Goal: Task Accomplishment & Management: Manage account settings

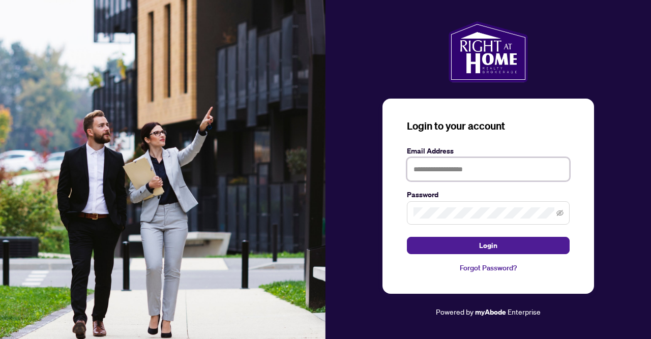
click at [482, 169] on input "text" at bounding box center [488, 169] width 163 height 23
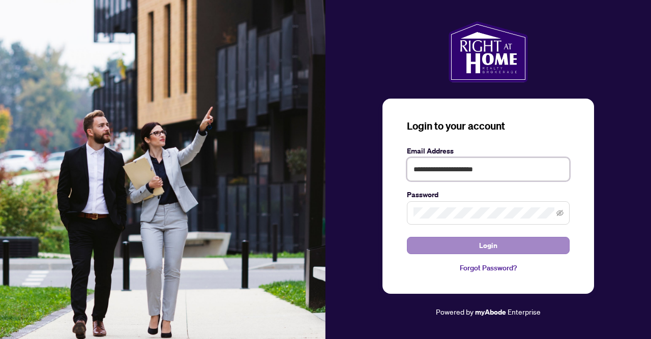
type input "**********"
click at [484, 247] on span "Login" at bounding box center [488, 245] width 18 height 16
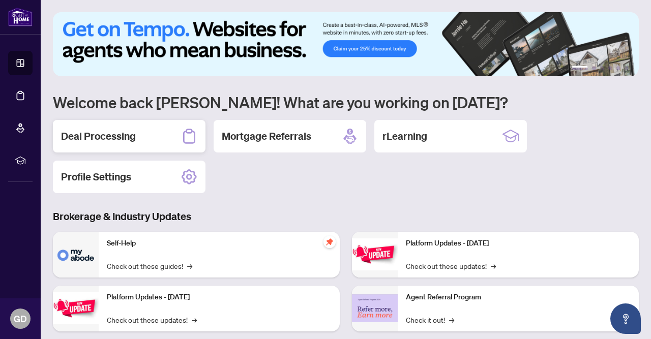
click at [121, 130] on h2 "Deal Processing" at bounding box center [98, 136] width 75 height 14
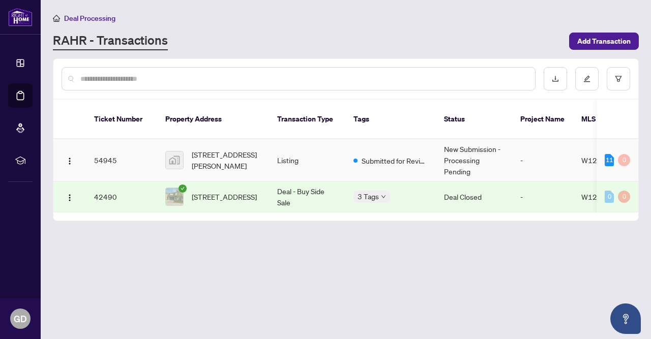
click at [590, 156] on span "W12429678" at bounding box center [602, 160] width 43 height 9
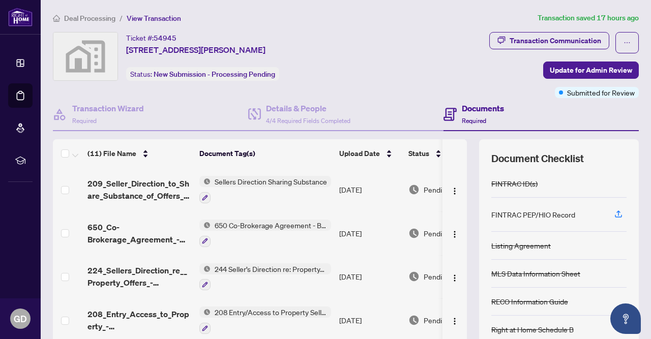
click at [256, 176] on span "Sellers Direction Sharing Substance" at bounding box center [270, 181] width 120 height 11
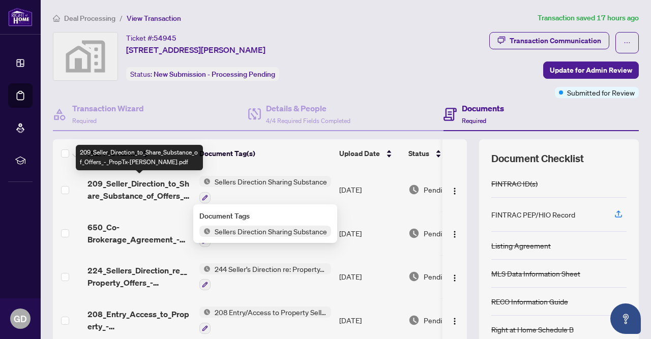
click at [152, 192] on span "209_Seller_Direction_to_Share_Substance_of_Offers_-_PropTx-[PERSON_NAME].pdf" at bounding box center [139, 189] width 104 height 24
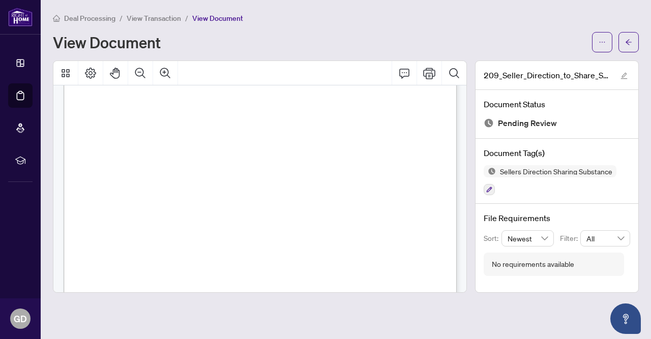
scroll to position [321, 0]
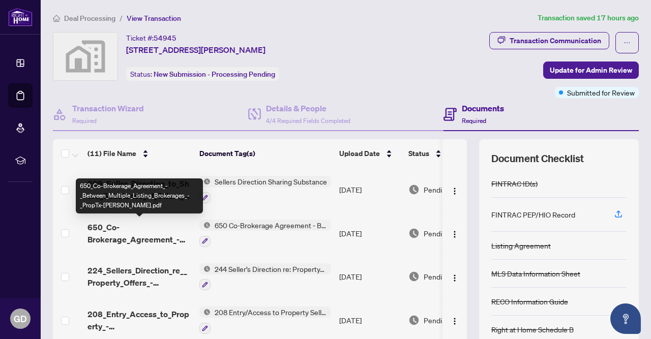
click at [120, 241] on span "650_Co-Brokerage_Agreement_-_Between_Multiple_Listing_Brokerages_-_PropTx-[PERS…" at bounding box center [139, 233] width 104 height 24
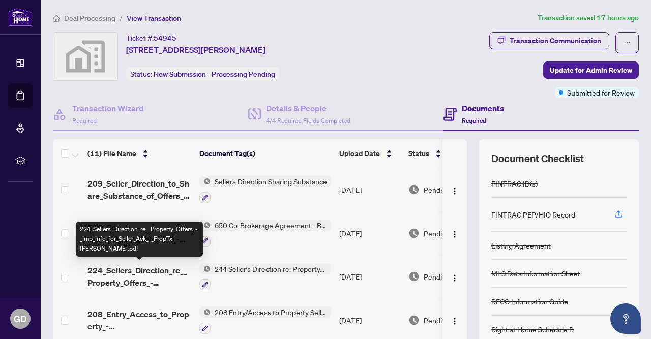
click at [156, 272] on span "224_Sellers_Direction_re__Property_Offers_-_Imp_Info_for_Seller_Ack_-_PropTx-[P…" at bounding box center [139, 276] width 104 height 24
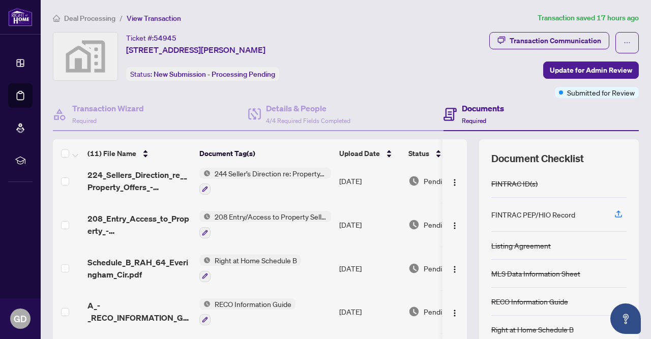
scroll to position [114, 0]
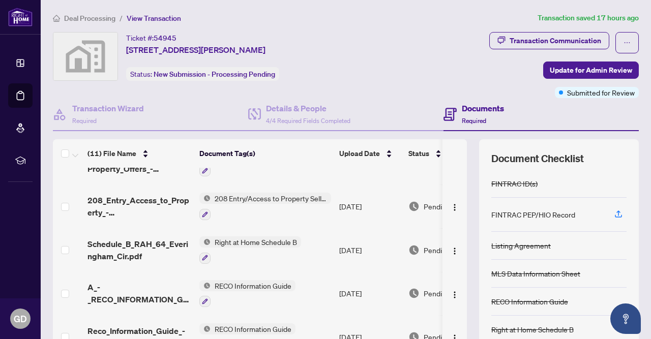
click at [280, 200] on span "208 Entry/Access to Property Seller Acknowledgement" at bounding box center [270, 198] width 120 height 11
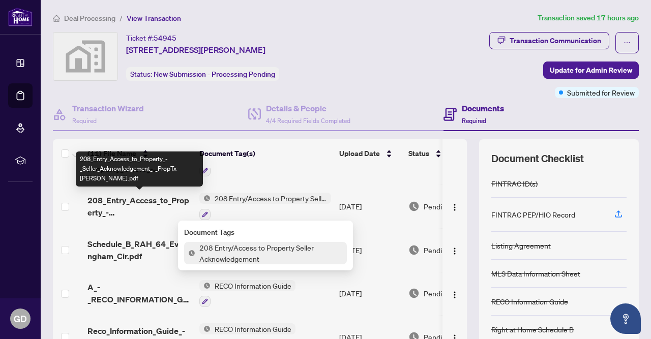
click at [165, 199] on span "208_Entry_Access_to_Property_-_Seller_Acknowledgement_-_PropTx-[PERSON_NAME].pdf" at bounding box center [139, 206] width 104 height 24
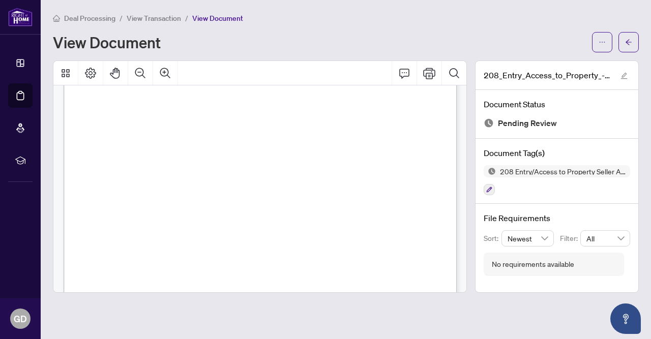
scroll to position [321, 0]
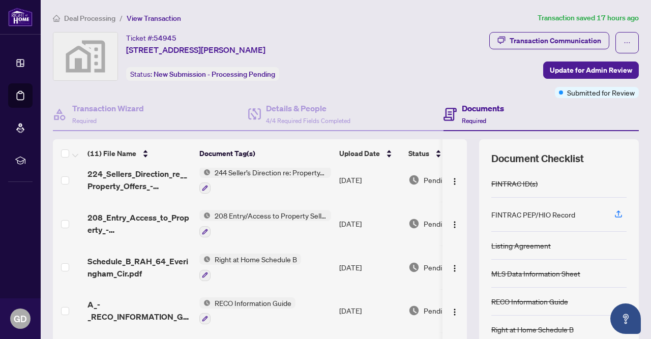
scroll to position [114, 0]
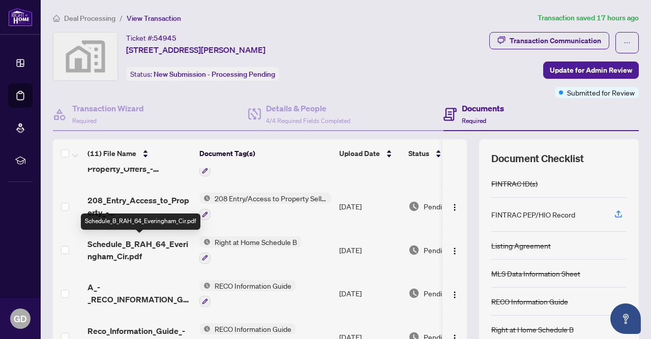
click at [163, 243] on span "Schedule_B_RAH_64_Everingham_Cir.pdf" at bounding box center [139, 250] width 104 height 24
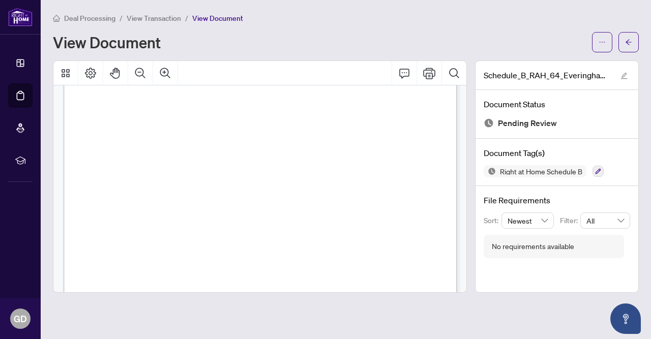
scroll to position [321, 0]
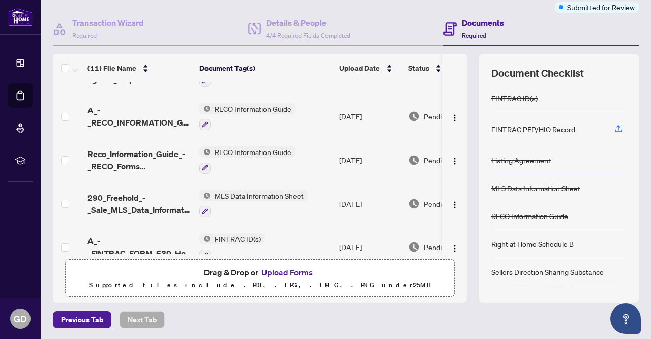
scroll to position [206, 0]
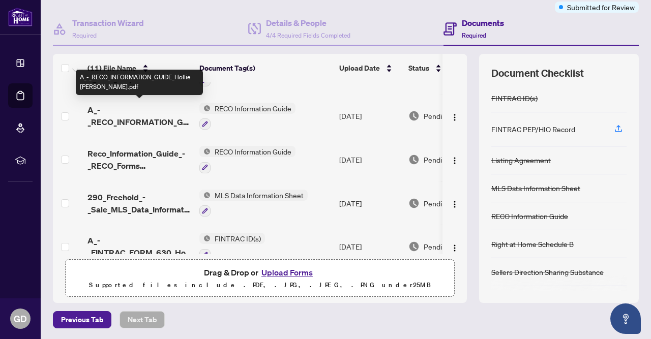
click at [131, 118] on span "A_-_RECO_INFORMATION_GUIDE_Hollie [PERSON_NAME].pdf" at bounding box center [139, 116] width 104 height 24
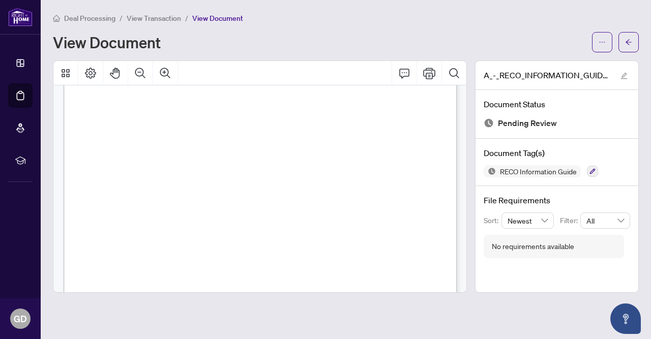
scroll to position [6442, 0]
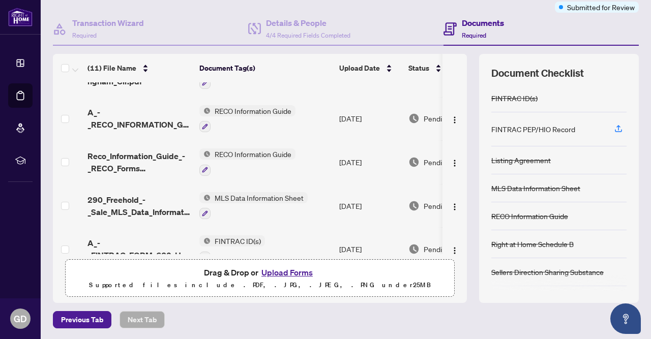
scroll to position [228, 0]
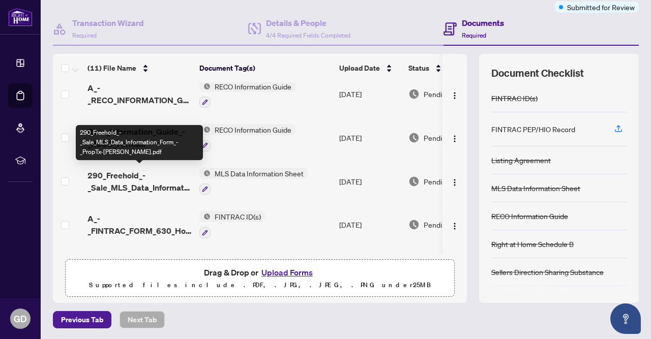
click at [151, 185] on span "290_Freehold_-_Sale_MLS_Data_Information_Form_-_PropTx-[PERSON_NAME].pdf" at bounding box center [139, 181] width 104 height 24
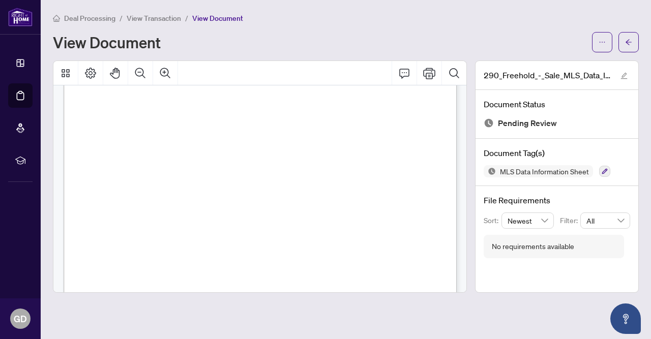
scroll to position [5392, 0]
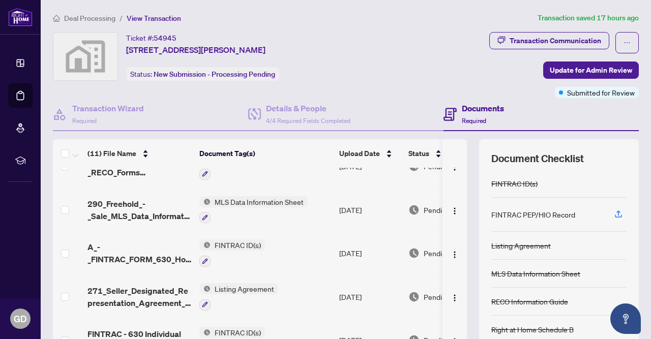
scroll to position [305, 0]
